Goal: Information Seeking & Learning: Learn about a topic

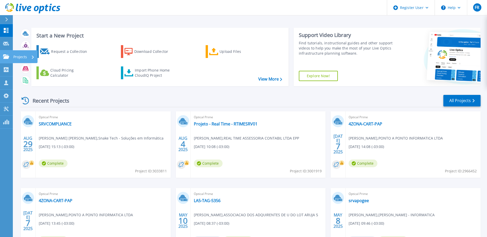
click at [26, 58] on p "Projects" at bounding box center [20, 56] width 14 height 13
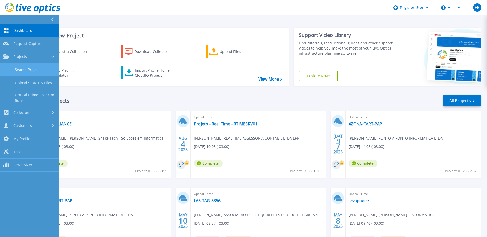
click at [27, 69] on link "Search Projects" at bounding box center [29, 69] width 59 height 13
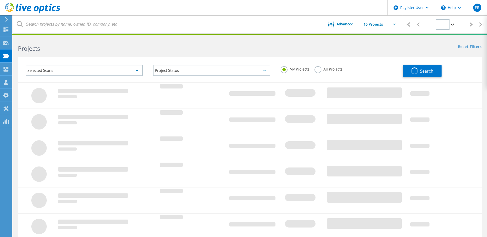
type input "1"
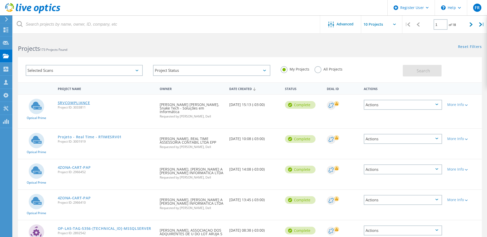
click at [83, 101] on link "SRVCOMPLIANCE" at bounding box center [74, 103] width 32 height 4
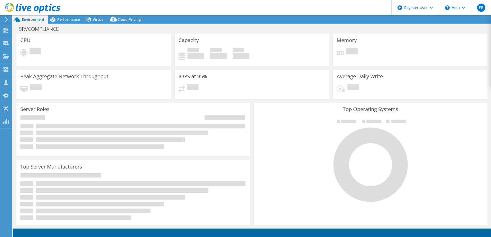
select select "USD"
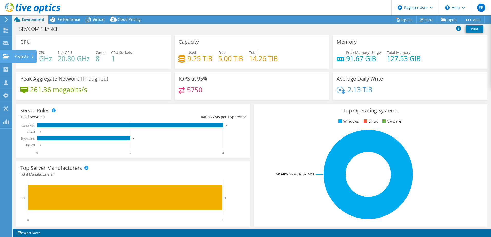
click at [29, 57] on div "Projects" at bounding box center [24, 56] width 25 height 13
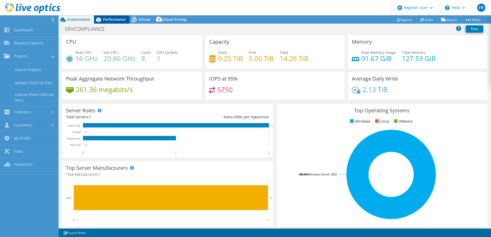
click at [114, 20] on span "Performance" at bounding box center [114, 19] width 23 height 5
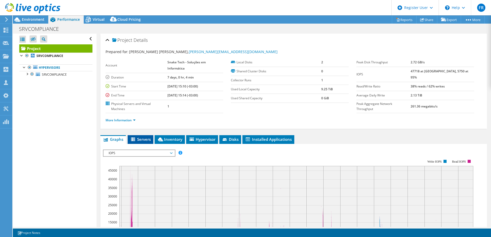
click at [145, 140] on span "Servers" at bounding box center [140, 139] width 21 height 5
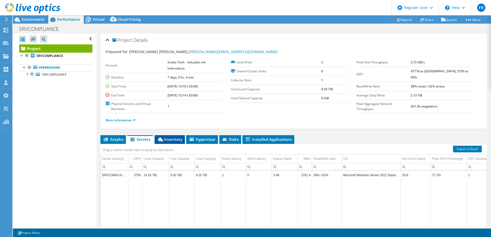
click at [172, 139] on span "Inventory" at bounding box center [169, 139] width 25 height 5
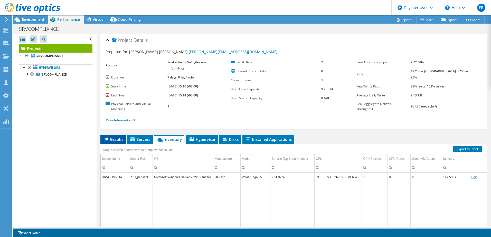
click at [116, 140] on span "Graphs" at bounding box center [113, 139] width 20 height 5
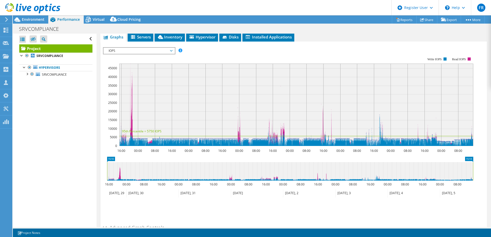
scroll to position [103, 0]
click at [32, 18] on span "Environment" at bounding box center [33, 19] width 23 height 5
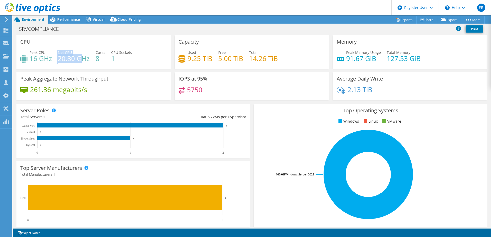
drag, startPoint x: 57, startPoint y: 58, endPoint x: 81, endPoint y: 60, distance: 24.2
click at [81, 60] on div "Peak CPU 16 GHz Net CPU 20.80 GHz Cores 8 CPU Sockets 1" at bounding box center [93, 58] width 147 height 17
drag, startPoint x: 373, startPoint y: 59, endPoint x: 346, endPoint y: 60, distance: 26.7
click at [346, 60] on h4 "91.67 GiB" at bounding box center [363, 59] width 35 height 6
drag, startPoint x: 47, startPoint y: 59, endPoint x: 24, endPoint y: 58, distance: 22.9
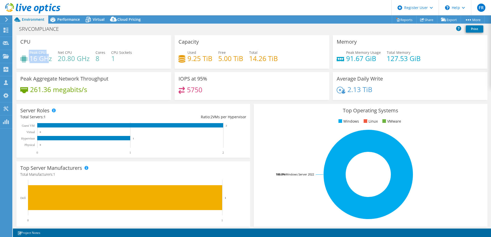
click at [24, 58] on div "Peak CPU 16 GHz" at bounding box center [36, 56] width 32 height 12
click at [65, 18] on span "Performance" at bounding box center [68, 19] width 23 height 5
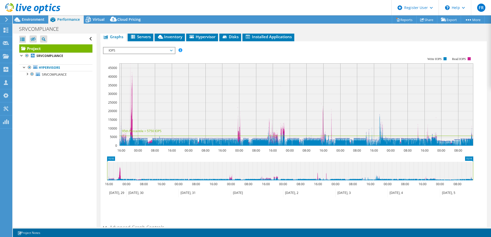
drag, startPoint x: 142, startPoint y: 35, endPoint x: 147, endPoint y: 35, distance: 5.4
click at [142, 35] on span "Servers" at bounding box center [140, 36] width 21 height 5
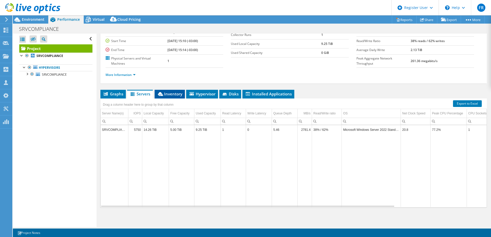
click at [172, 95] on span "Inventory" at bounding box center [169, 93] width 25 height 5
